Goal: Find specific fact: Find specific fact

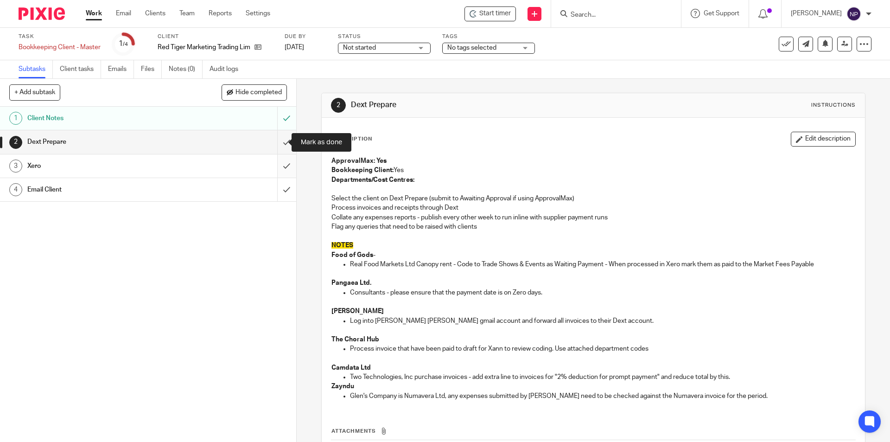
drag, startPoint x: 271, startPoint y: 142, endPoint x: 276, endPoint y: 170, distance: 28.8
click at [274, 155] on div "1 Client Notes 2 Dext Prepare 3 Xero 4 Email Client" at bounding box center [148, 274] width 296 height 335
drag, startPoint x: 276, startPoint y: 170, endPoint x: 277, endPoint y: 183, distance: 12.5
click at [277, 170] on input "submit" at bounding box center [148, 165] width 296 height 23
click at [277, 187] on input "submit" at bounding box center [148, 189] width 296 height 23
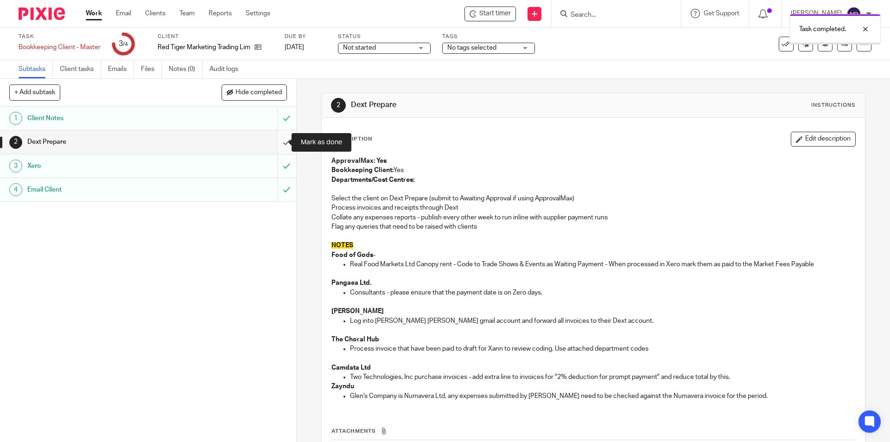
click at [283, 144] on input "submit" at bounding box center [148, 141] width 296 height 23
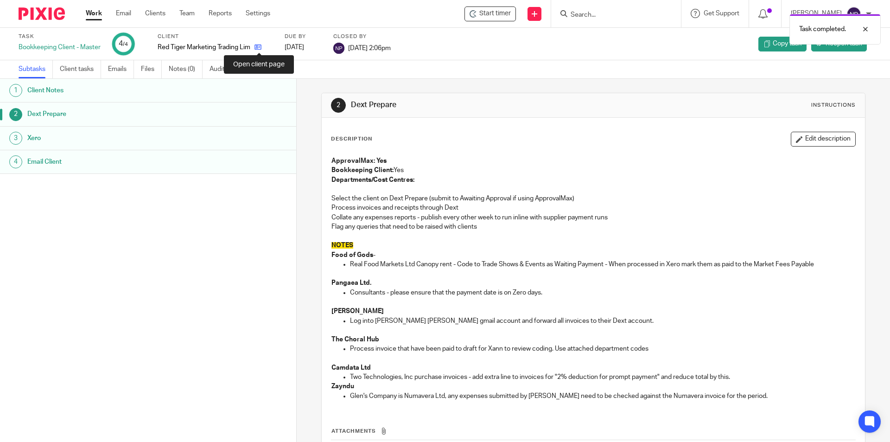
click at [260, 46] on icon at bounding box center [258, 47] width 7 height 7
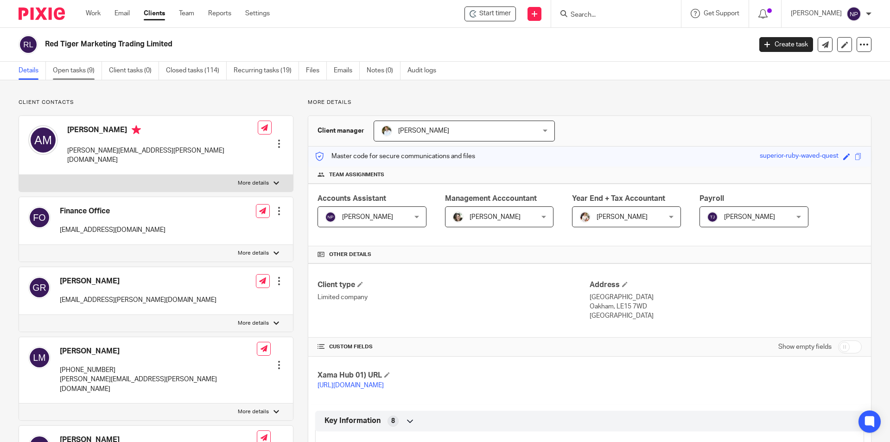
click at [88, 68] on link "Open tasks (9)" at bounding box center [77, 71] width 49 height 18
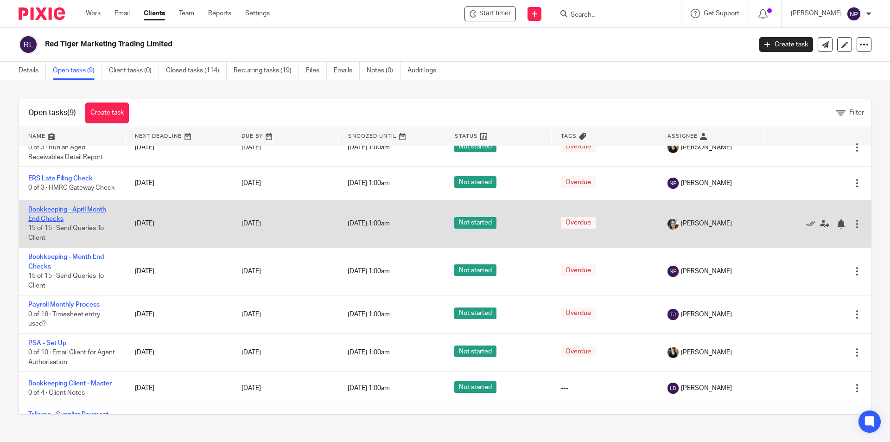
scroll to position [127, 0]
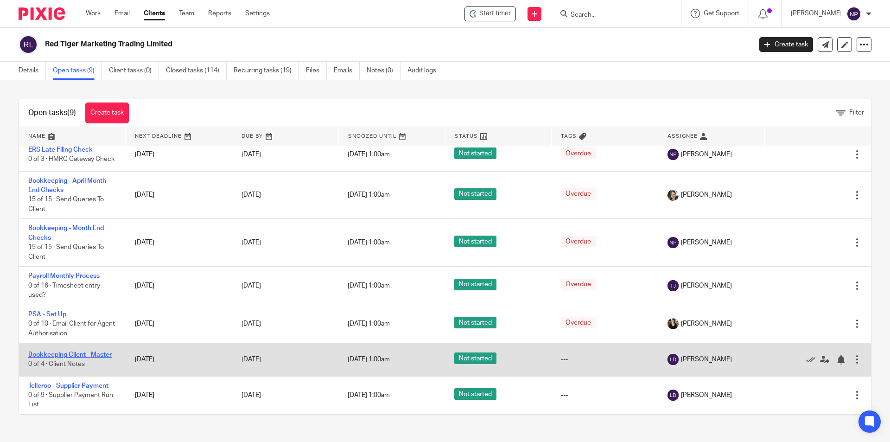
click at [95, 351] on link "Bookkeeping Client - Master" at bounding box center [69, 354] width 83 height 6
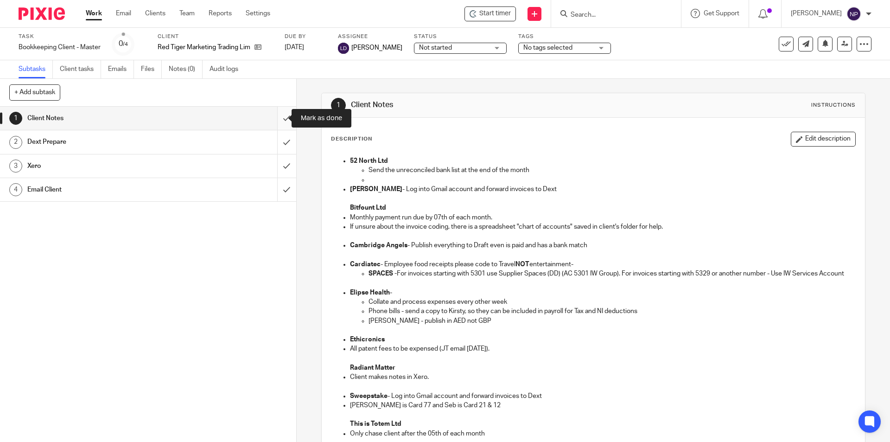
click at [279, 120] on input "submit" at bounding box center [148, 118] width 296 height 23
click at [278, 147] on input "submit" at bounding box center [148, 141] width 296 height 23
click at [275, 170] on input "submit" at bounding box center [148, 165] width 296 height 23
click at [276, 191] on input "submit" at bounding box center [148, 189] width 296 height 23
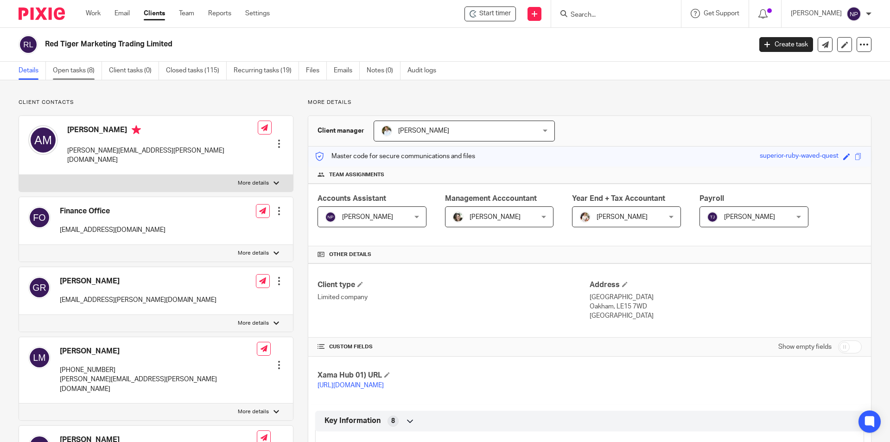
click at [70, 71] on link "Open tasks (8)" at bounding box center [77, 71] width 49 height 18
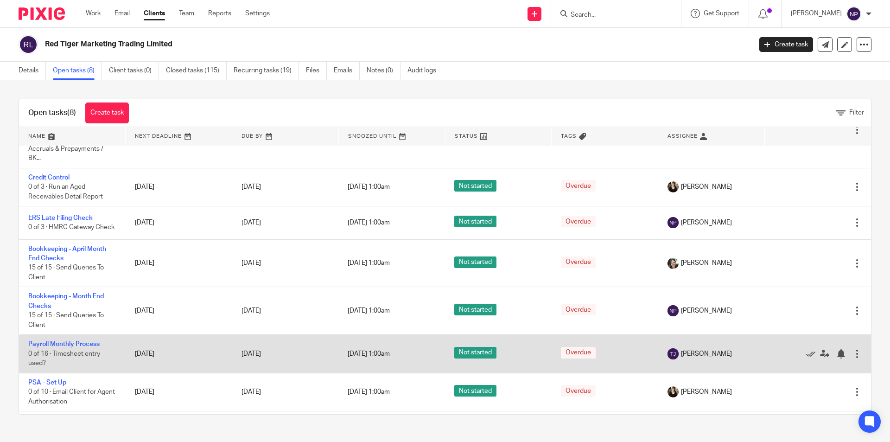
scroll to position [94, 0]
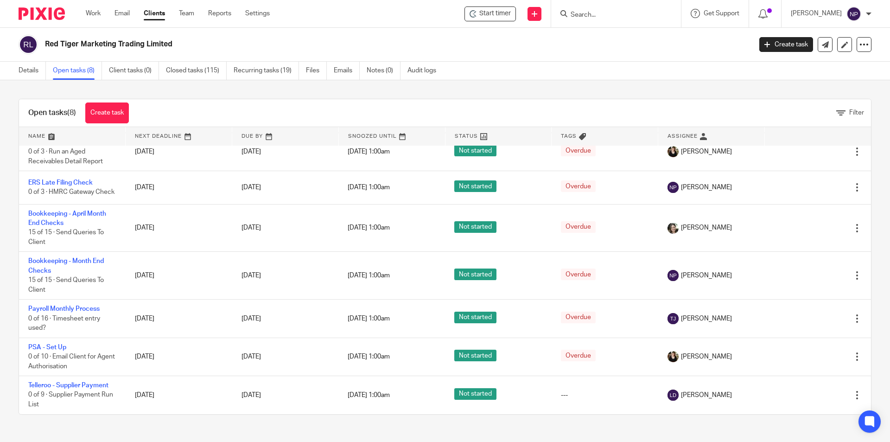
click at [618, 9] on form at bounding box center [619, 14] width 99 height 12
click at [614, 13] on input "Search" at bounding box center [611, 15] width 83 height 8
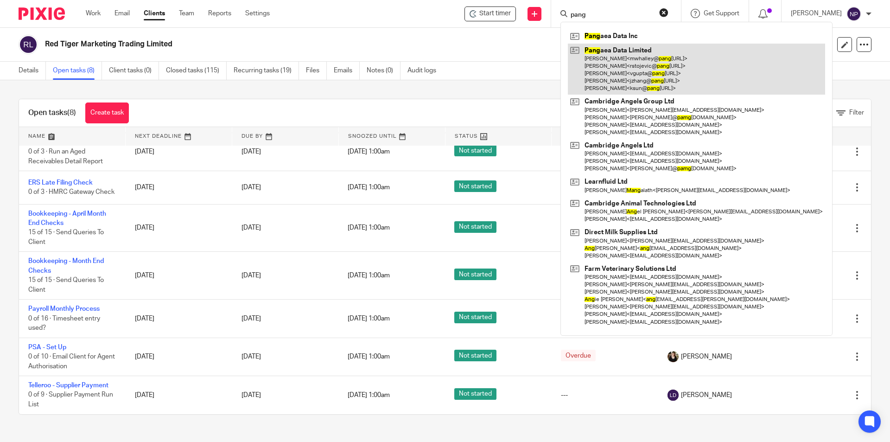
type input "pang"
click at [612, 56] on link at bounding box center [696, 69] width 257 height 51
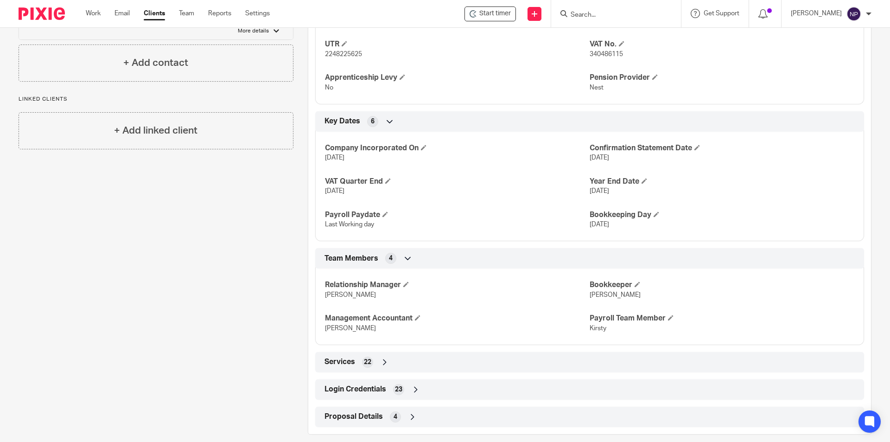
scroll to position [490, 0]
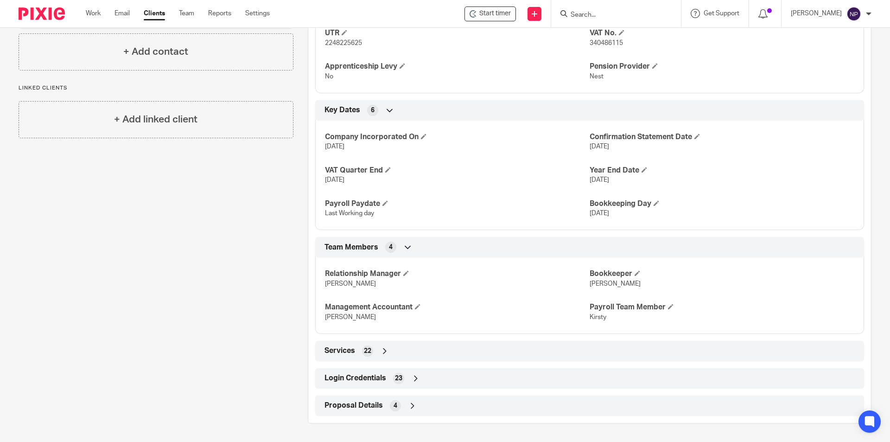
click at [438, 379] on div "Login Credentials 23" at bounding box center [589, 378] width 535 height 16
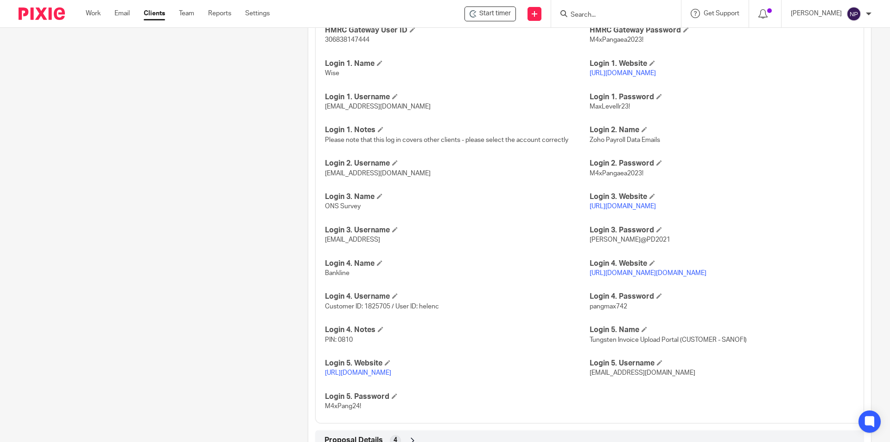
scroll to position [861, 0]
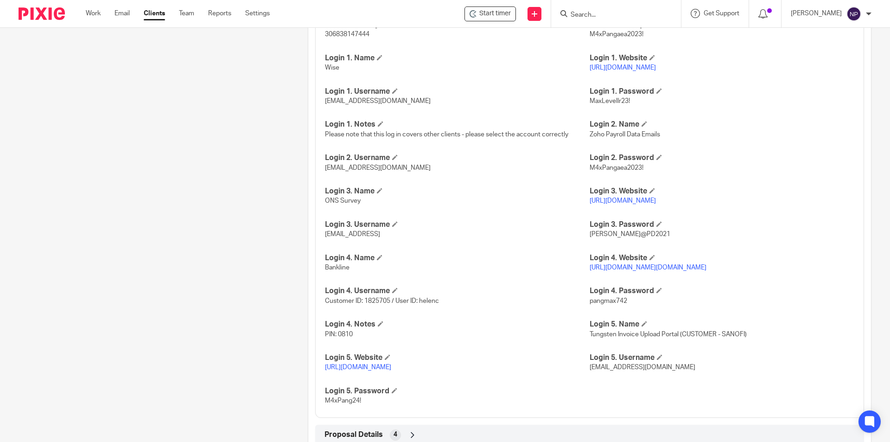
click at [379, 304] on span "Customer ID: 1825705 / User ID: helenc" at bounding box center [382, 301] width 114 height 6
copy span "1825705"
click at [705, 271] on link "[URL][DOMAIN_NAME][DOMAIN_NAME]" at bounding box center [648, 267] width 117 height 6
drag, startPoint x: 626, startPoint y: 310, endPoint x: 585, endPoint y: 313, distance: 40.5
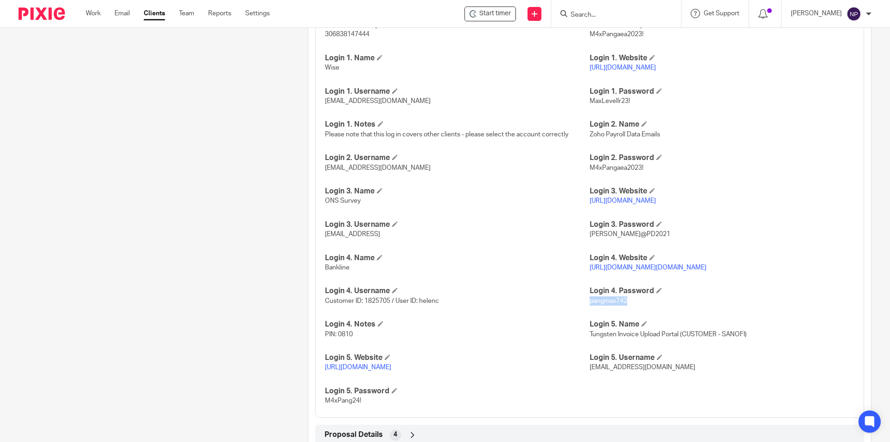
click at [590, 306] on p "pangmax742" at bounding box center [722, 300] width 265 height 9
copy span "pangmax742"
click at [378, 304] on span "Customer ID: 1825705 / User ID: helenc" at bounding box center [382, 301] width 114 height 6
copy span "1825705"
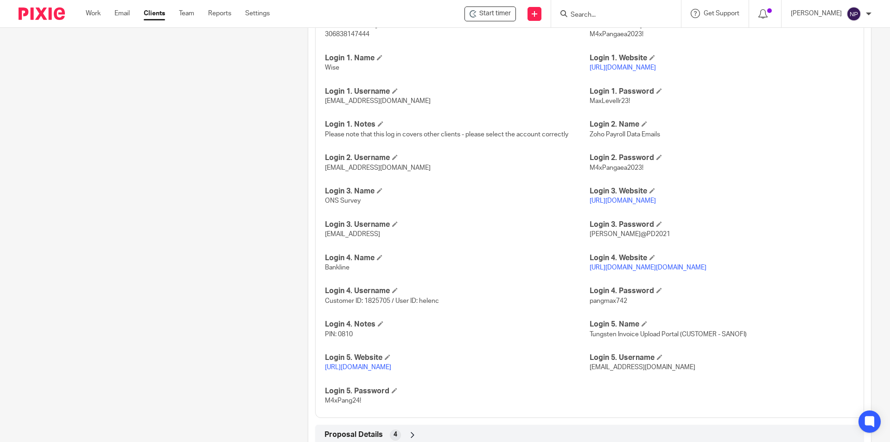
click at [434, 304] on span "Customer ID: 1825705 / User ID: helenc" at bounding box center [382, 301] width 114 height 6
copy span "helenc"
